Goal: Transaction & Acquisition: Purchase product/service

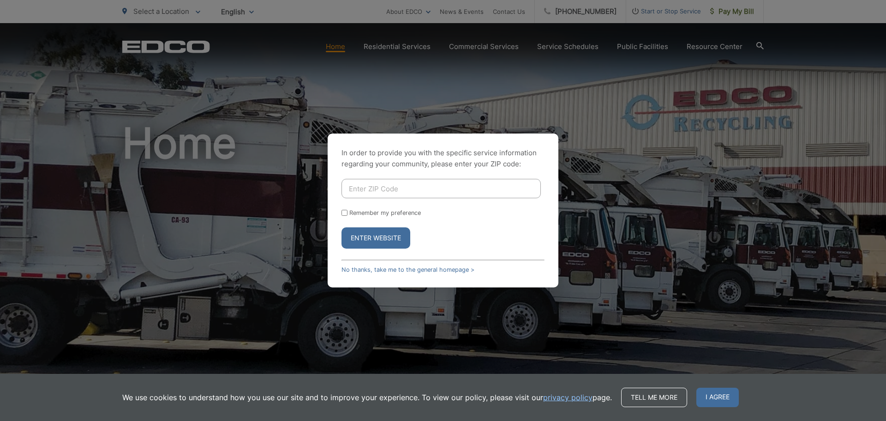
click at [389, 185] on input "Enter ZIP Code" at bounding box center [441, 188] width 199 height 19
type input "92083"
click at [344, 213] on input "Remember my preference" at bounding box center [345, 213] width 6 height 6
checkbox input "true"
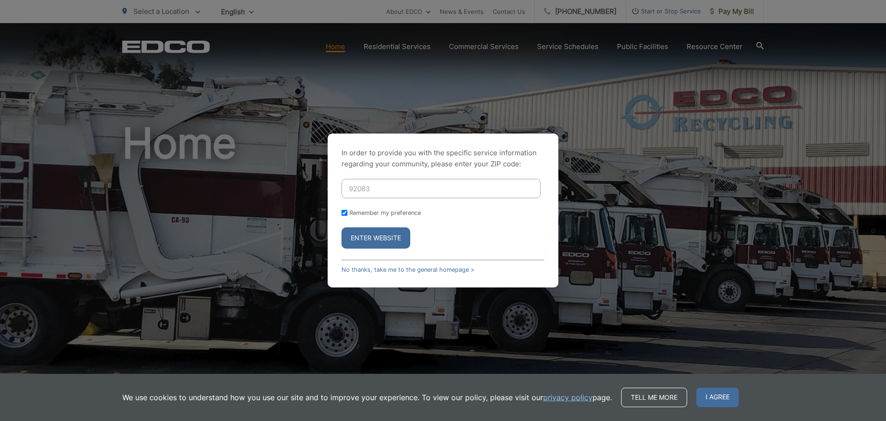
click at [366, 236] on button "Enter Website" at bounding box center [376, 237] width 69 height 21
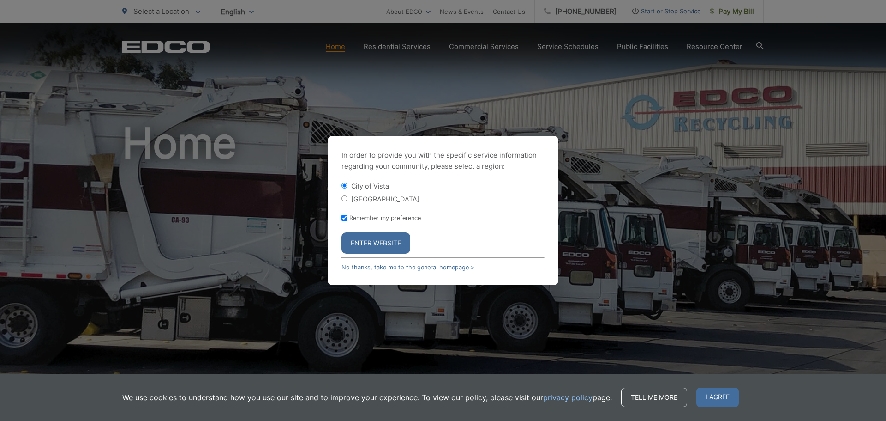
click at [378, 236] on button "Enter Website" at bounding box center [376, 242] width 69 height 21
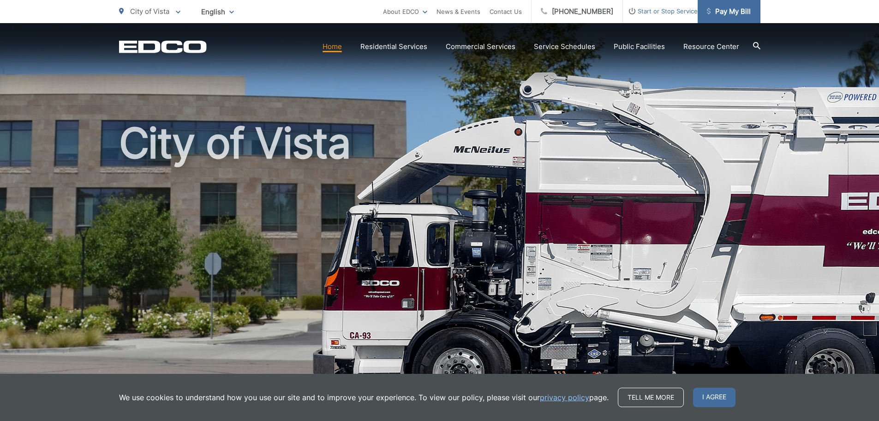
click at [722, 13] on span "Pay My Bill" at bounding box center [729, 11] width 44 height 11
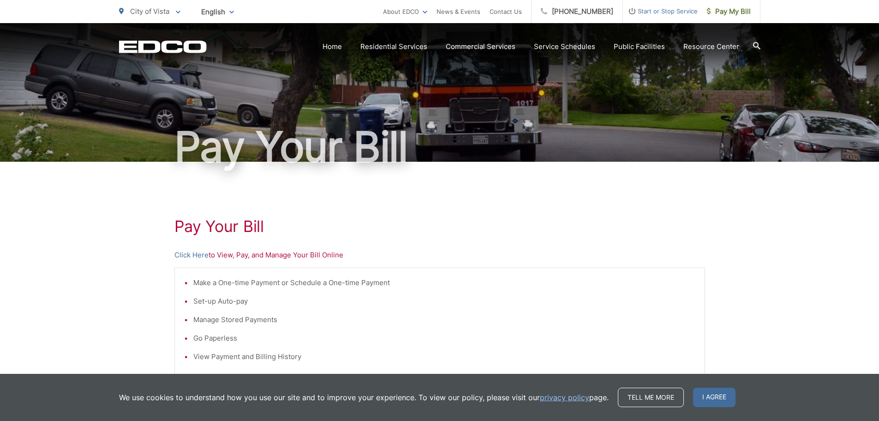
scroll to position [46, 0]
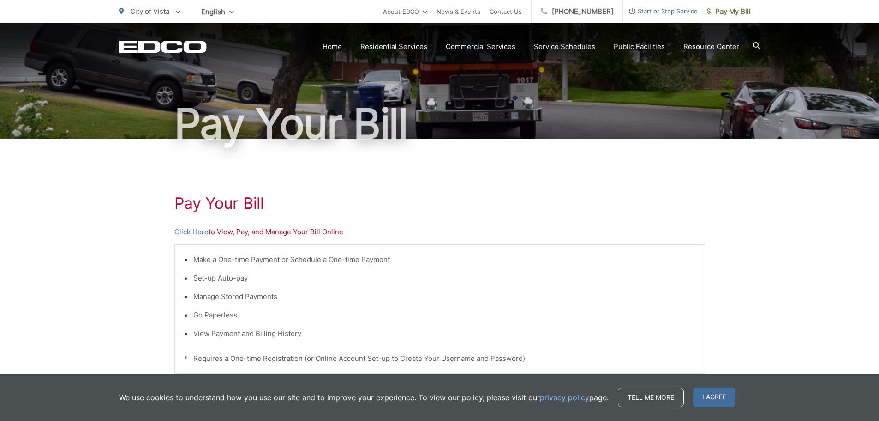
click at [715, 395] on span "I agree" at bounding box center [714, 396] width 42 height 19
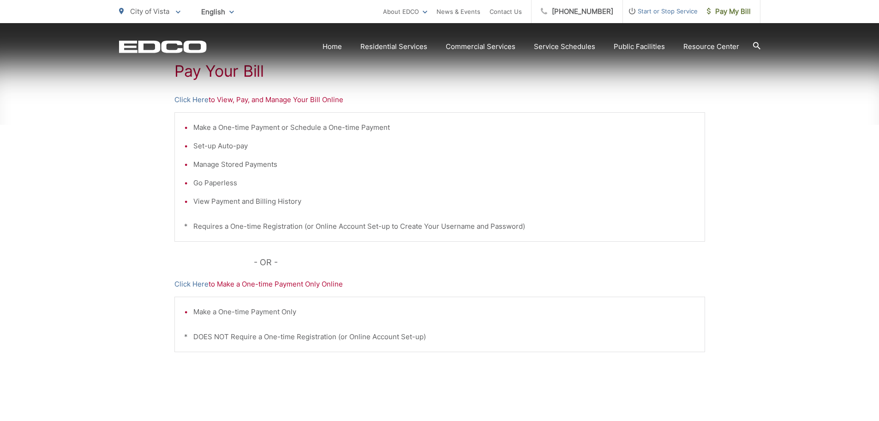
scroll to position [231, 0]
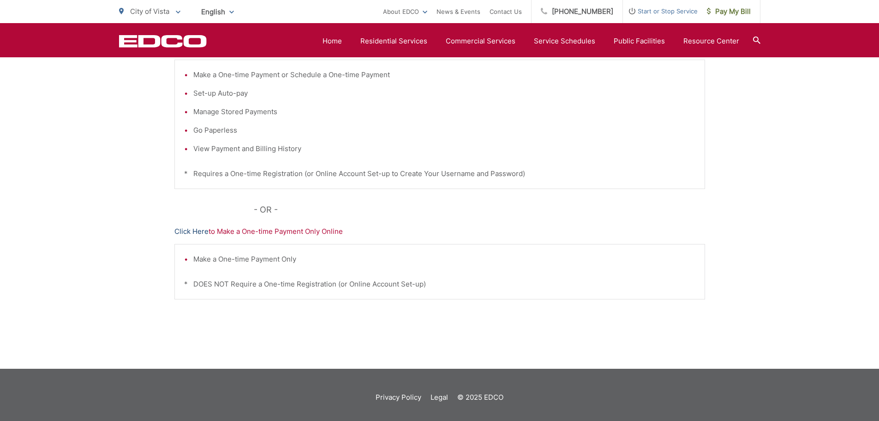
click at [192, 232] on link "Click Here" at bounding box center [191, 231] width 34 height 11
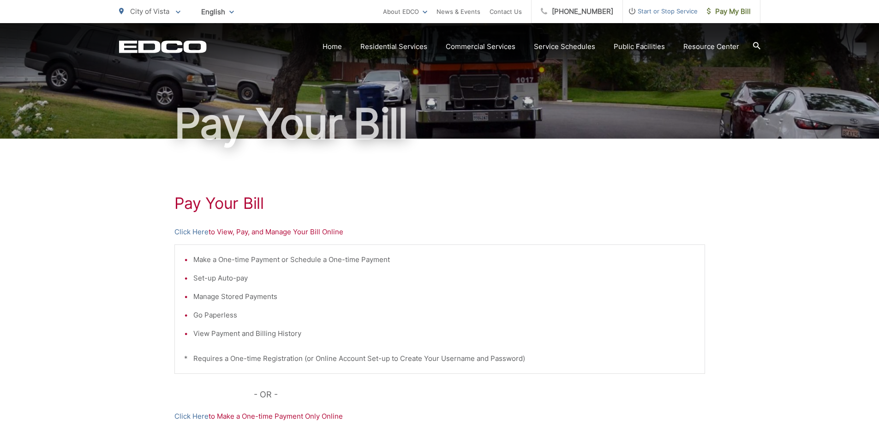
scroll to position [92, 0]
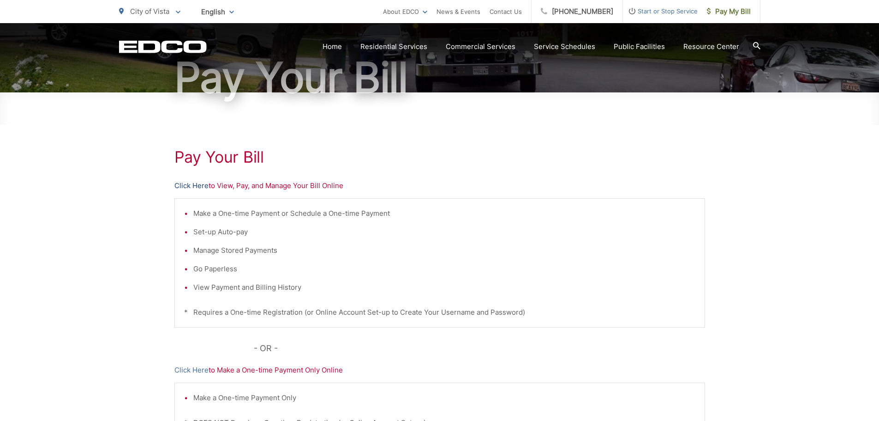
click at [193, 183] on link "Click Here" at bounding box center [191, 185] width 34 height 11
